Goal: Transaction & Acquisition: Purchase product/service

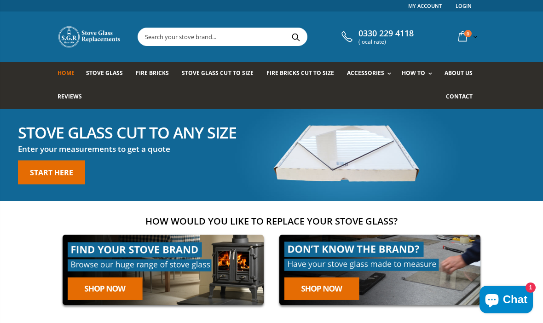
click at [367, 93] on link "Rope Kits" at bounding box center [400, 98] width 94 height 16
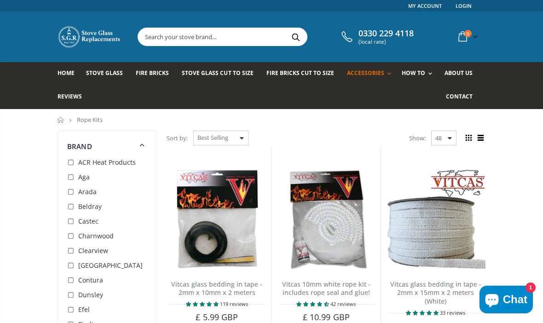
click at [186, 35] on input "text" at bounding box center [265, 36] width 254 height 17
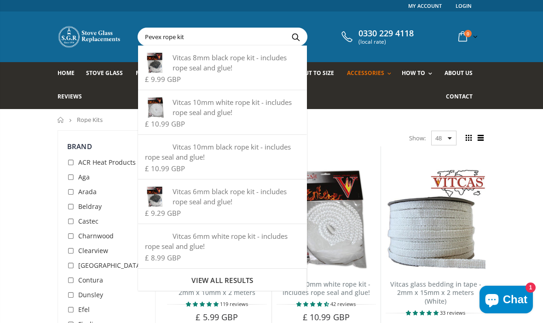
type input "Pevex rope kit"
click at [292, 36] on button "Search" at bounding box center [296, 36] width 21 height 17
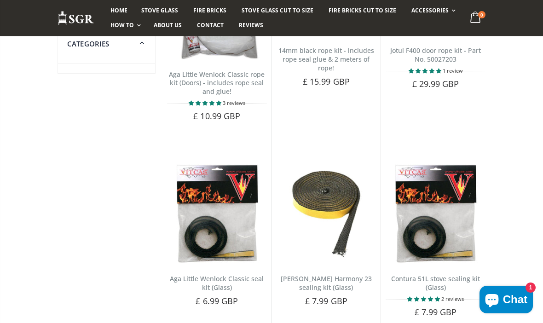
scroll to position [594, 0]
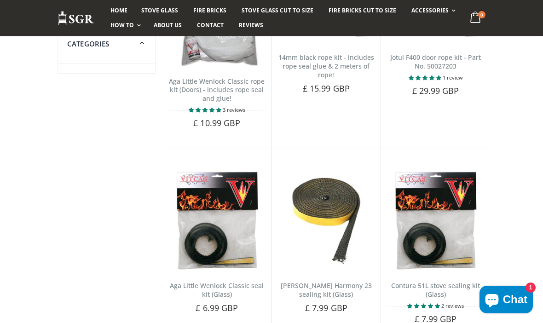
click at [166, 82] on link "Clean Your Stove Glass" at bounding box center [157, 77] width 94 height 16
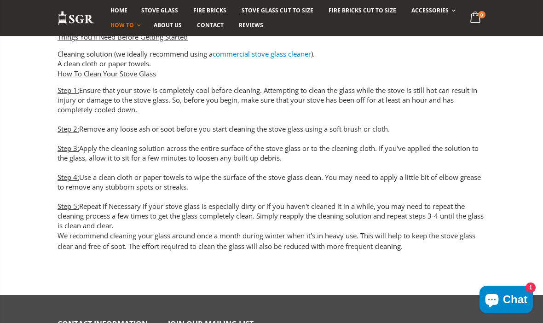
scroll to position [366, 0]
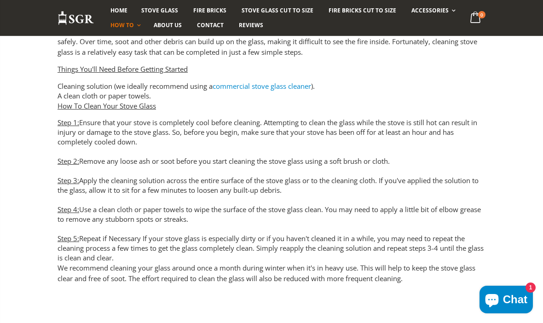
click at [115, 14] on span "Home" at bounding box center [119, 10] width 17 height 8
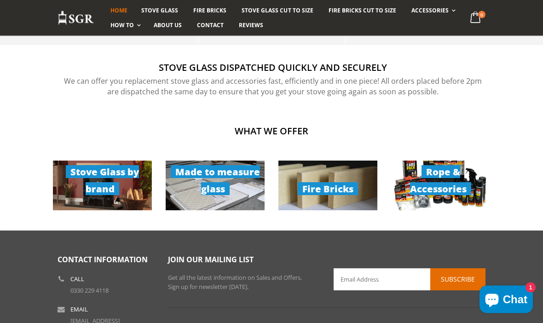
scroll to position [591, 0]
